Goal: Find specific page/section: Find specific page/section

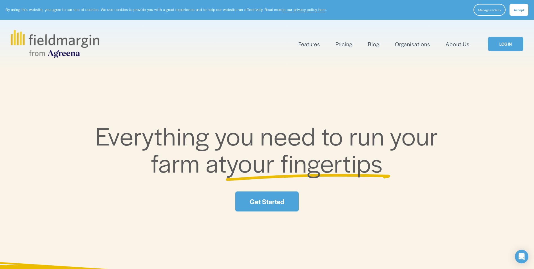
click at [500, 41] on link "LOGIN" at bounding box center [506, 44] width 36 height 14
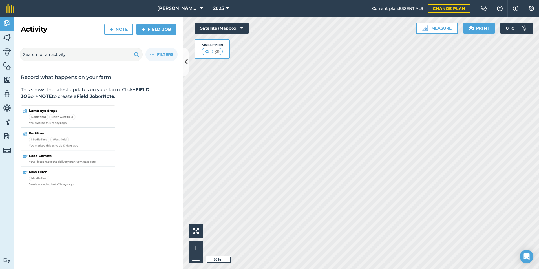
drag, startPoint x: 78, startPoint y: 42, endPoint x: 79, endPoint y: 47, distance: 4.5
click at [78, 42] on div "Filters" at bounding box center [98, 54] width 169 height 25
click at [79, 53] on input "text" at bounding box center [81, 55] width 123 height 14
paste input "DM Scott & Co"
type input "DM Scott & Co"
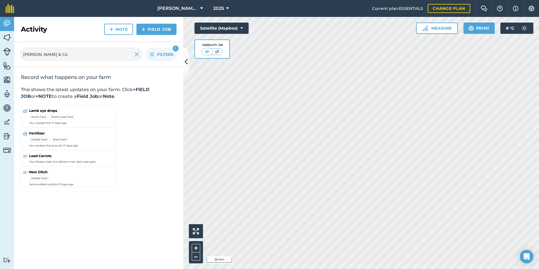
click at [434, 269] on html "JOHNSON ASAHI PADDOCKS 2025 Current plan : ESSENTIALS Change plan Farm Chat Hel…" at bounding box center [269, 134] width 539 height 269
click at [95, 58] on input "DM Scott & Co" at bounding box center [81, 55] width 123 height 14
click at [168, 57] on span "Filters" at bounding box center [165, 54] width 16 height 6
click at [156, 55] on button "Filters 1" at bounding box center [161, 55] width 32 height 14
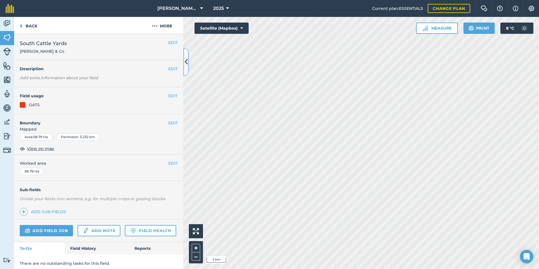
click at [188, 59] on button at bounding box center [186, 62] width 6 height 28
